Goal: Complete application form: Complete application form

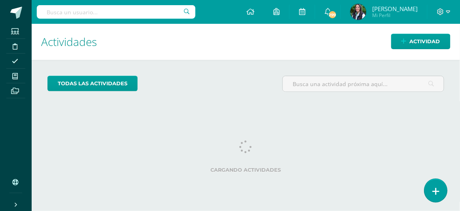
click at [438, 191] on icon at bounding box center [436, 190] width 7 height 9
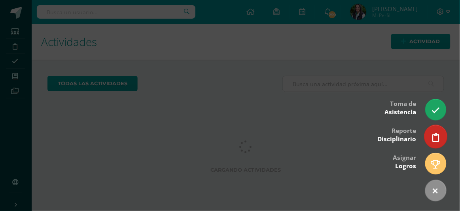
click at [440, 137] on link at bounding box center [436, 136] width 23 height 23
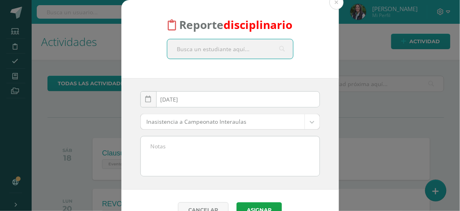
click at [256, 48] on input "text" at bounding box center [230, 48] width 126 height 19
type input "[PERSON_NAME]"
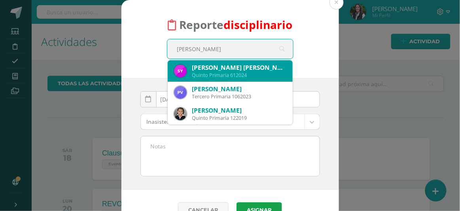
click at [201, 68] on div "[PERSON_NAME] [PERSON_NAME]" at bounding box center [239, 67] width 94 height 8
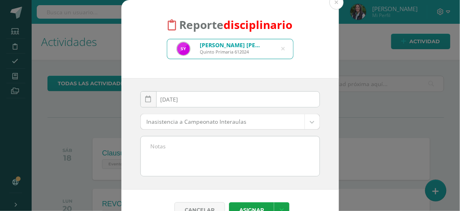
click at [189, 98] on div "[DATE] October, 2025 Mo Tu We Th Fr Sa Su 29 30 1 2 3 4 5 6 7 8 9 10 11 12 13 1…" at bounding box center [231, 102] width 180 height 23
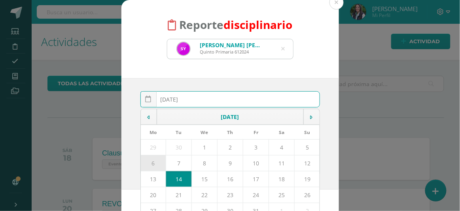
click at [149, 165] on td "6" at bounding box center [153, 163] width 25 height 16
type input "[DATE]"
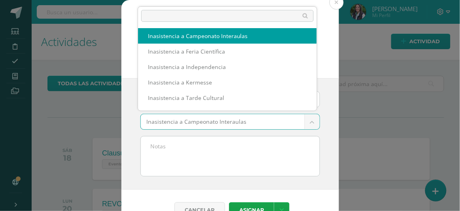
click at [312, 121] on body "Reporte disciplinario [PERSON_NAME] [PERSON_NAME] Primaria 612024 [PERSON_NAME]…" at bounding box center [230, 105] width 460 height 211
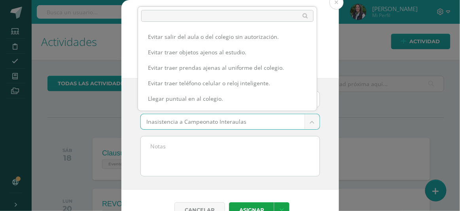
scroll to position [109, 0]
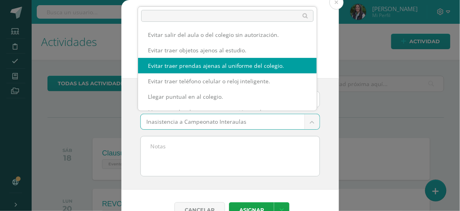
select select "13"
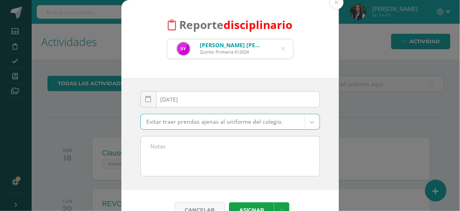
click at [204, 156] on textarea at bounding box center [230, 156] width 179 height 40
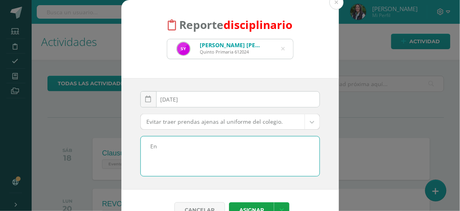
type textarea "E"
type textarea "T"
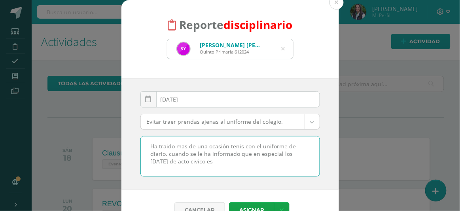
click at [164, 144] on textarea "Ha traido mas de una ocasión tenis con el uniforme de diario, cuando se le ha i…" at bounding box center [230, 156] width 179 height 40
click at [0, 0] on lt-strong "í" at bounding box center [0, 0] width 0 height 0
click at [180, 144] on textarea "Ha traído mas de una ocasión tenis con el uniforme de diario, cuando se le ha i…" at bounding box center [230, 156] width 179 height 40
click at [0, 0] on lt-strong "á" at bounding box center [0, 0] width 0 height 0
click at [238, 145] on textarea "Ha traído más de una ocasión tenis con el uniforme de diario, cuando se le ha i…" at bounding box center [230, 156] width 179 height 40
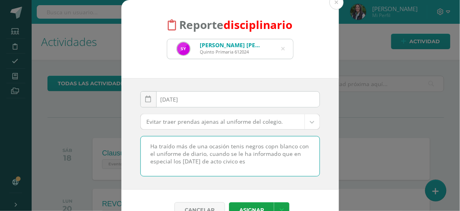
click at [238, 162] on textarea "Ha traído más de una ocasión tenis negros copn blanco con el uniforme de diario…" at bounding box center [230, 156] width 179 height 40
click at [220, 160] on textarea "Ha traído más de una ocasión tenis negros copn blanco con el uniforme de diario…" at bounding box center [230, 156] width 179 height 40
click at [0, 0] on lt-span "cívico" at bounding box center [0, 0] width 0 height 0
click at [266, 145] on textarea "Ha traído más de una ocasión tenis negros copn blanco con el uniforme de diario…" at bounding box center [230, 156] width 179 height 40
click at [0, 0] on lt-span "con" at bounding box center [0, 0] width 0 height 0
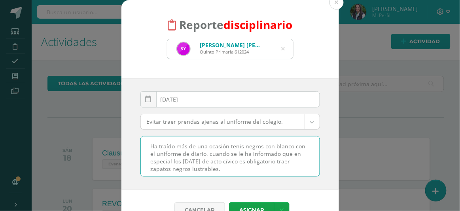
click at [189, 169] on textarea "Ha traído más de una ocasión tenis negros con blanco con el uniforme de diario,…" at bounding box center [230, 156] width 179 height 40
click at [211, 168] on textarea "Ha traído más de una ocasión tenis negros con blanco con el uniforme de diario,…" at bounding box center [230, 156] width 179 height 40
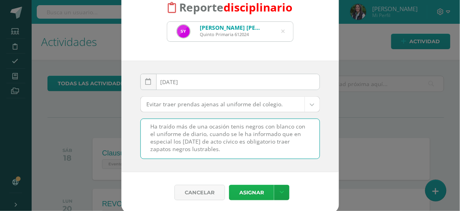
type textarea "Ha traído más de una ocasión tenis negros con blanco con el uniforme de diario,…"
click at [250, 191] on button "Asignar" at bounding box center [251, 191] width 45 height 15
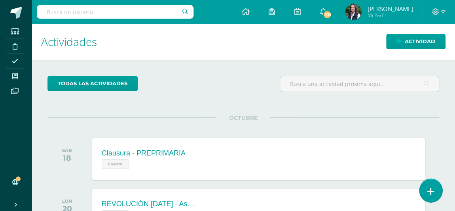
click at [432, 191] on icon at bounding box center [430, 190] width 7 height 9
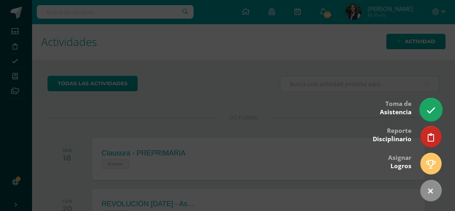
click at [425, 109] on link at bounding box center [431, 109] width 23 height 23
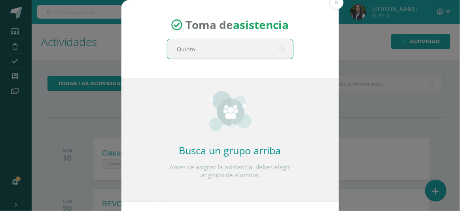
type input "Quinto A"
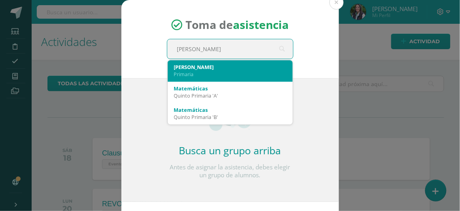
click at [188, 68] on div "Quinto A" at bounding box center [230, 66] width 112 height 7
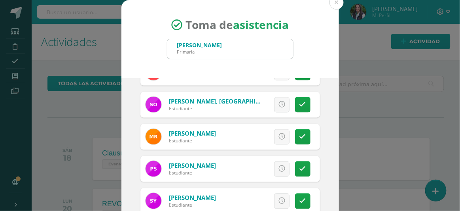
scroll to position [87, 0]
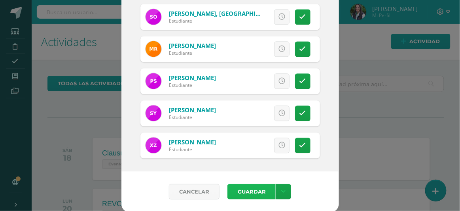
click at [251, 188] on button "Guardar" at bounding box center [252, 191] width 48 height 15
